Goal: Communication & Community: Answer question/provide support

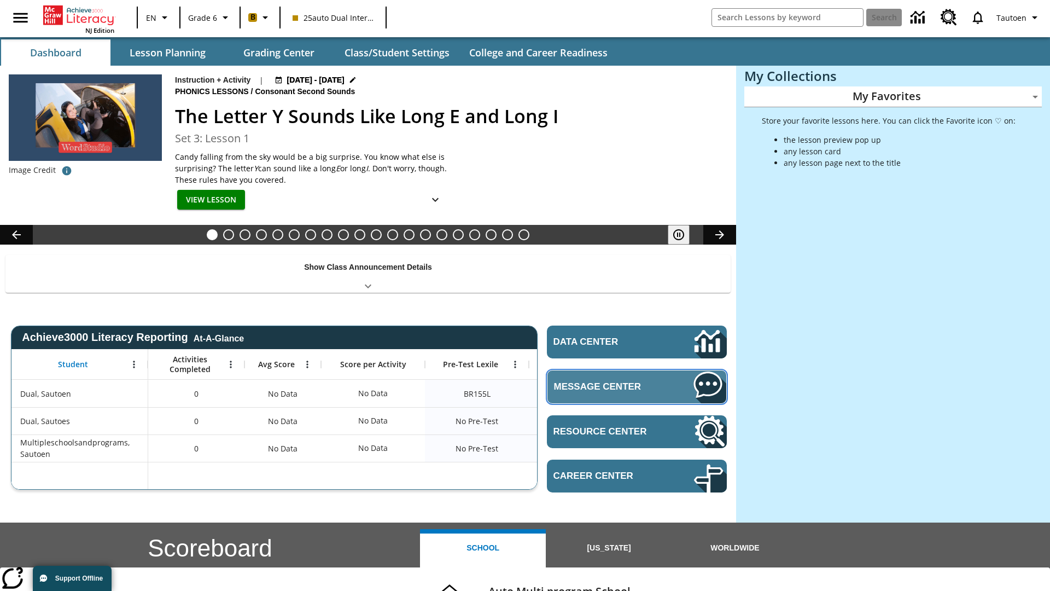
click at [637, 386] on span "Message Center" at bounding box center [607, 386] width 107 height 11
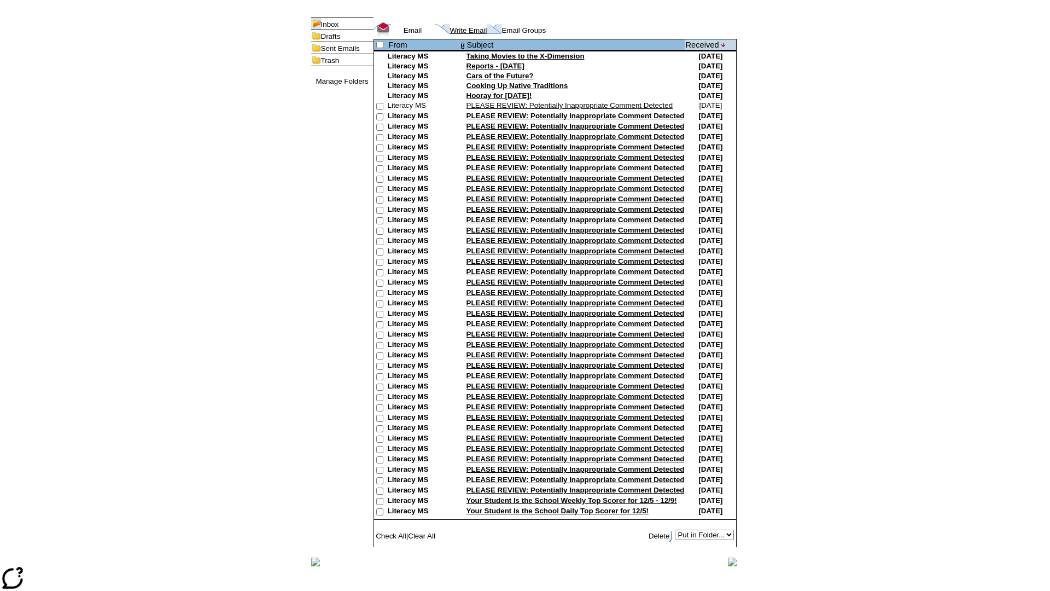
click at [452, 30] on link "Write Email" at bounding box center [468, 30] width 37 height 8
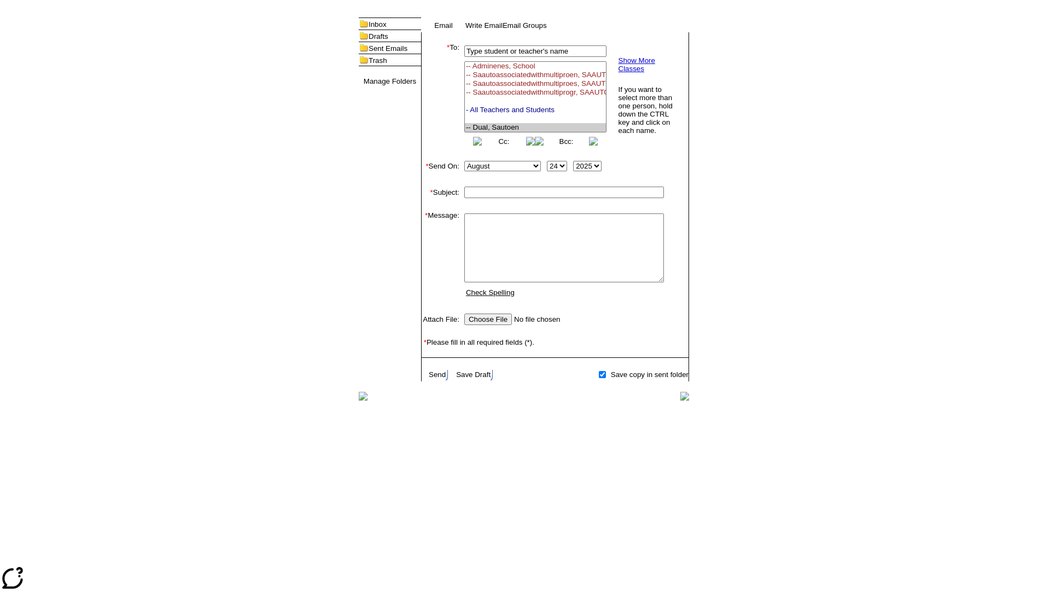
select select "U,21476361,1"
type input "Autotest-GfFPiRzLtR"
type textarea "email body message"
click at [438, 378] on link "Send" at bounding box center [437, 374] width 17 height 8
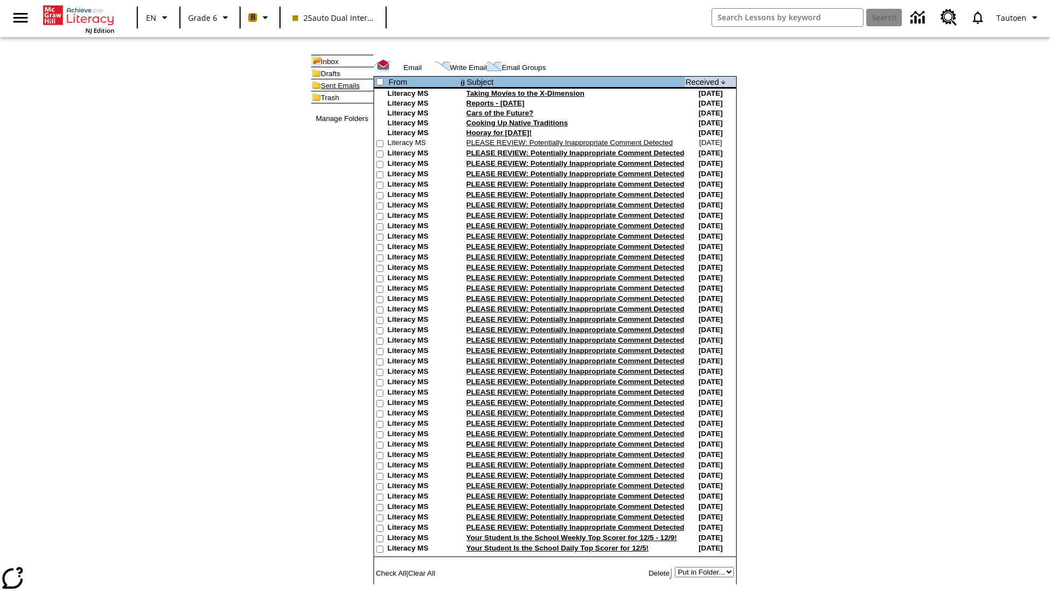
click at [323, 90] on link "Sent Emails" at bounding box center [340, 85] width 39 height 8
